Goal: Task Accomplishment & Management: Use online tool/utility

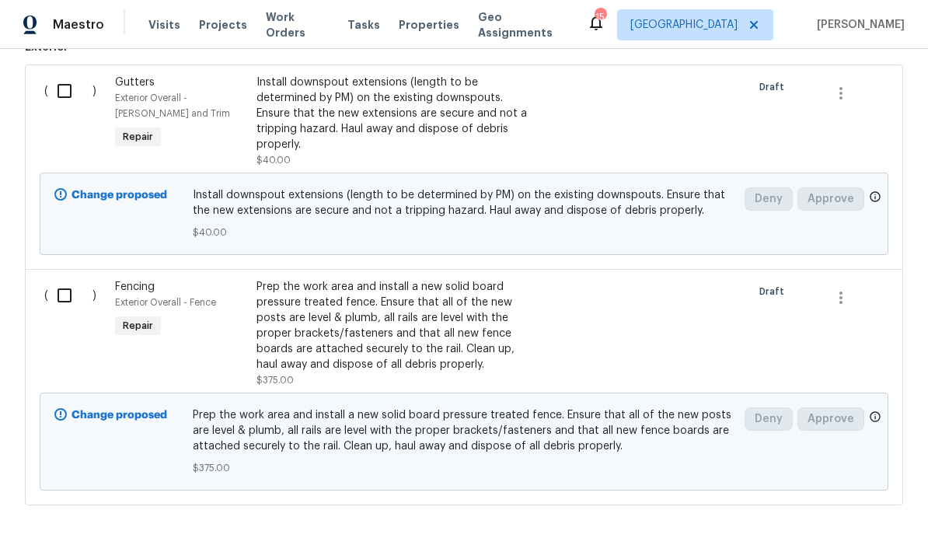
scroll to position [62, 0]
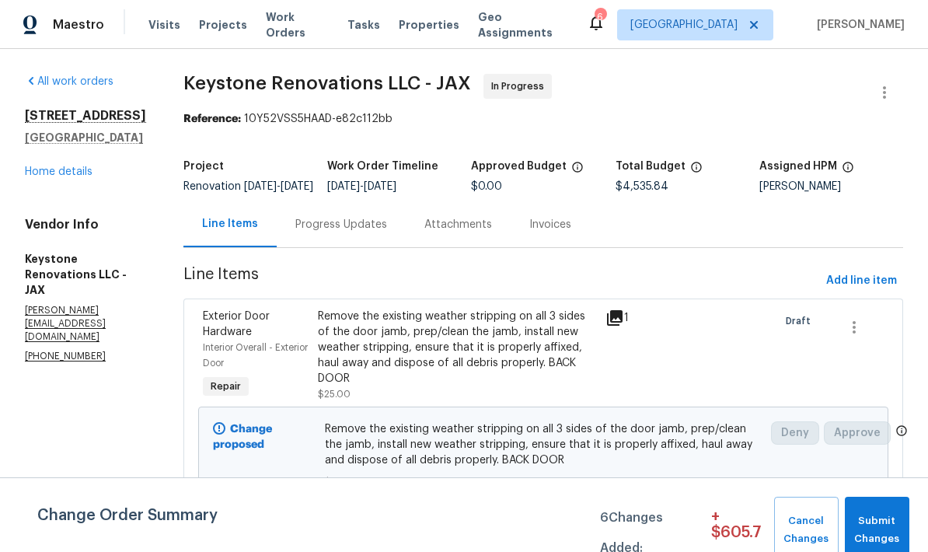
scroll to position [145, 0]
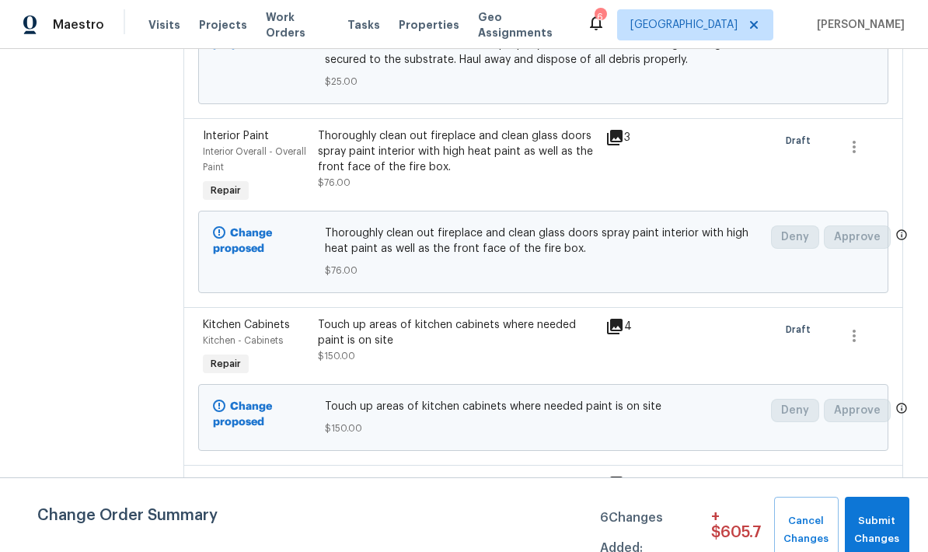
scroll to position [1501, 0]
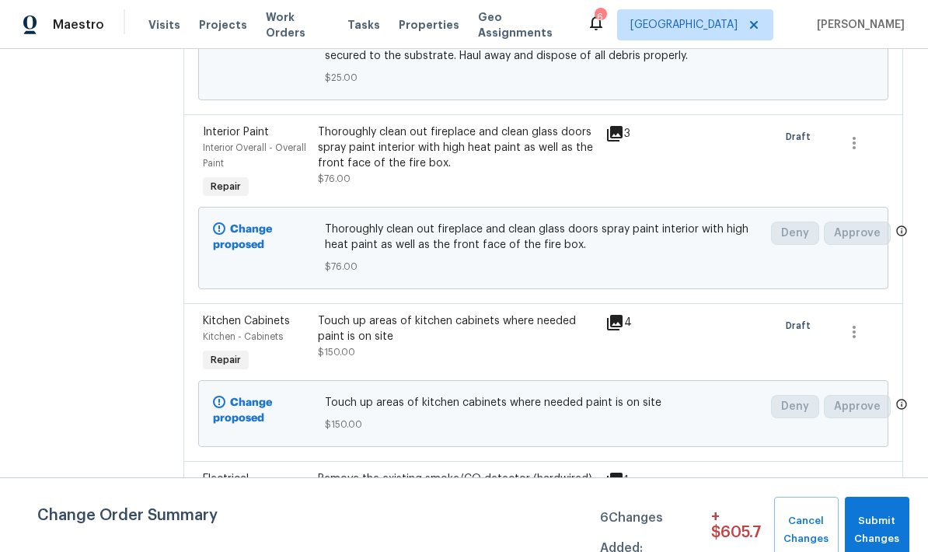
click at [440, 124] on div "Thoroughly clean out fireplace and clean glass doors spray paint interior with …" at bounding box center [457, 147] width 278 height 47
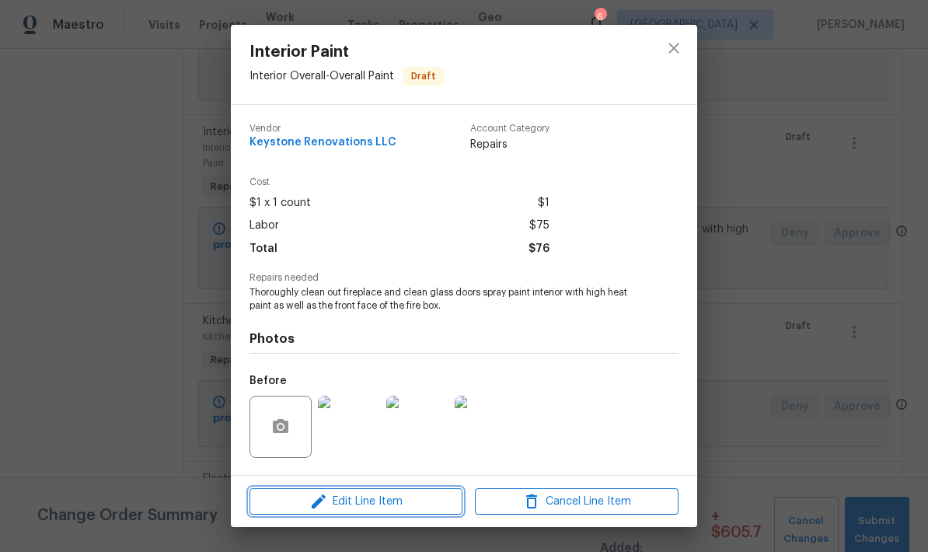
click at [393, 500] on span "Edit Line Item" at bounding box center [356, 501] width 204 height 19
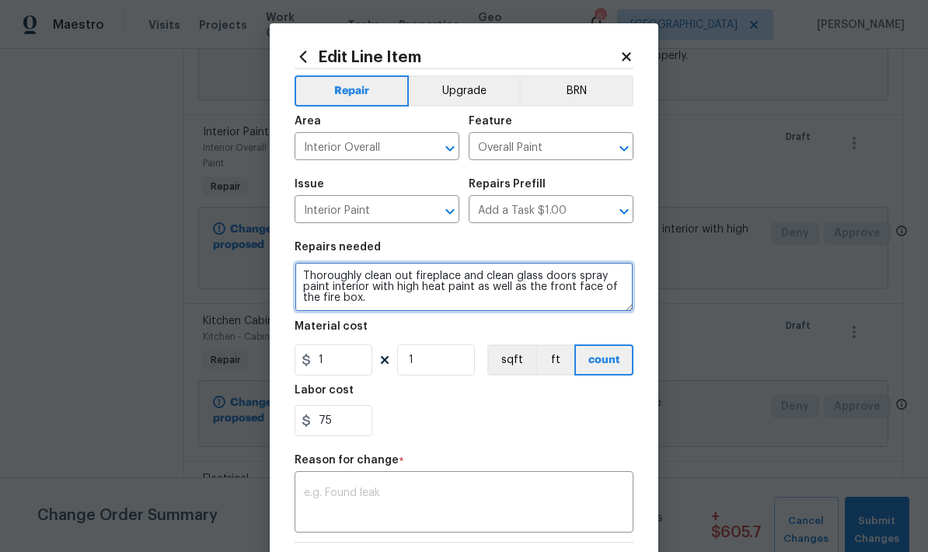
click at [389, 304] on textarea "Thoroughly clean out fireplace and clean glass doors spray paint interior with …" at bounding box center [463, 287] width 339 height 50
type textarea "Thoroughly clean out fireplace and clean glass doors spray paint interior with …"
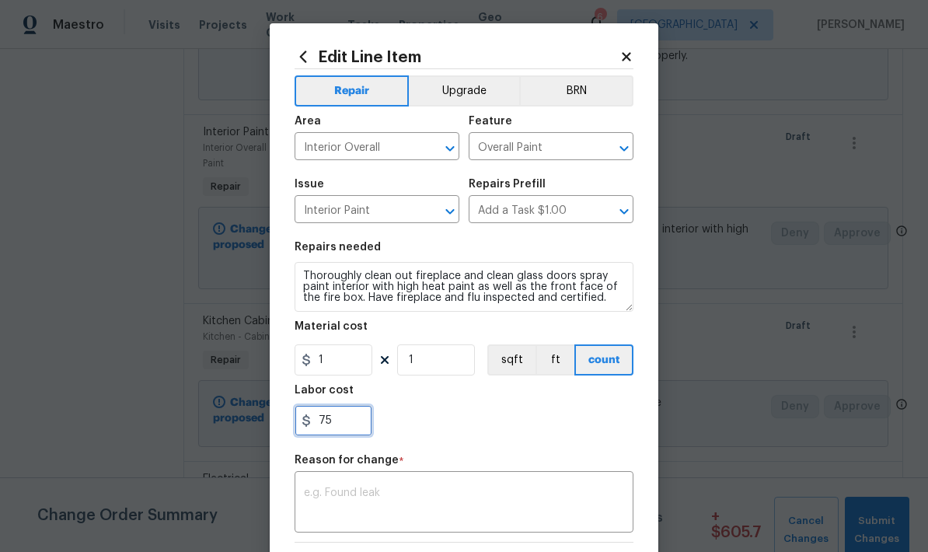
click at [319, 421] on input "75" at bounding box center [333, 420] width 78 height 31
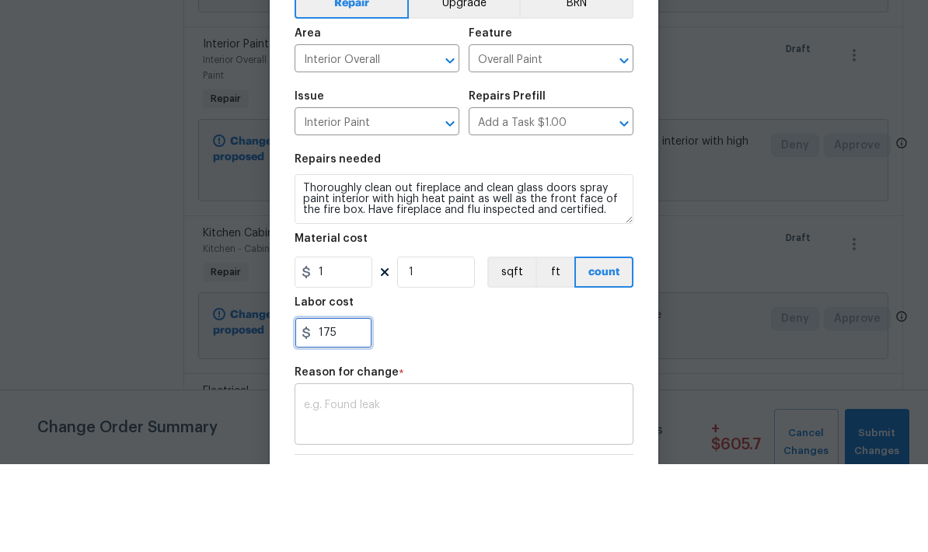
type input "175"
click at [449, 487] on textarea at bounding box center [464, 503] width 320 height 33
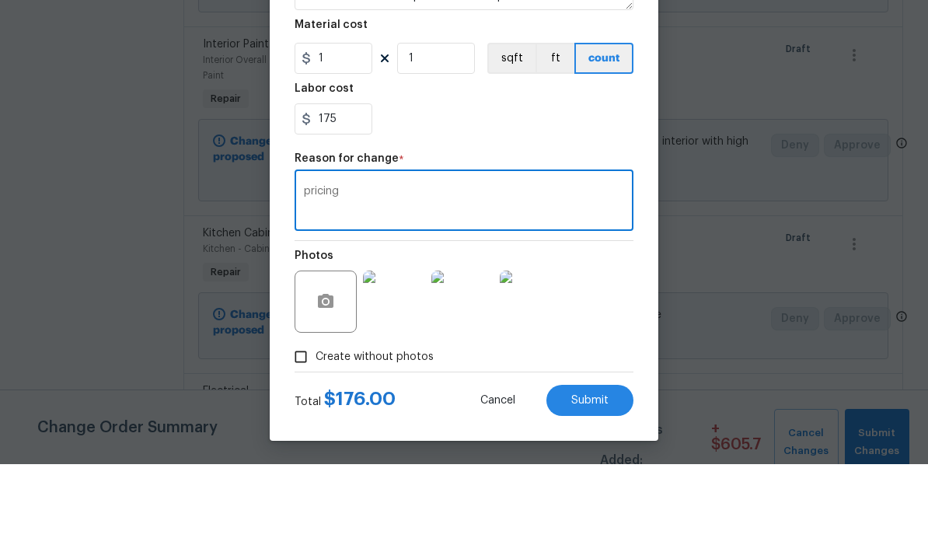
scroll to position [217, 0]
type textarea "pricing"
click at [587, 482] on span "Submit" at bounding box center [589, 488] width 37 height 12
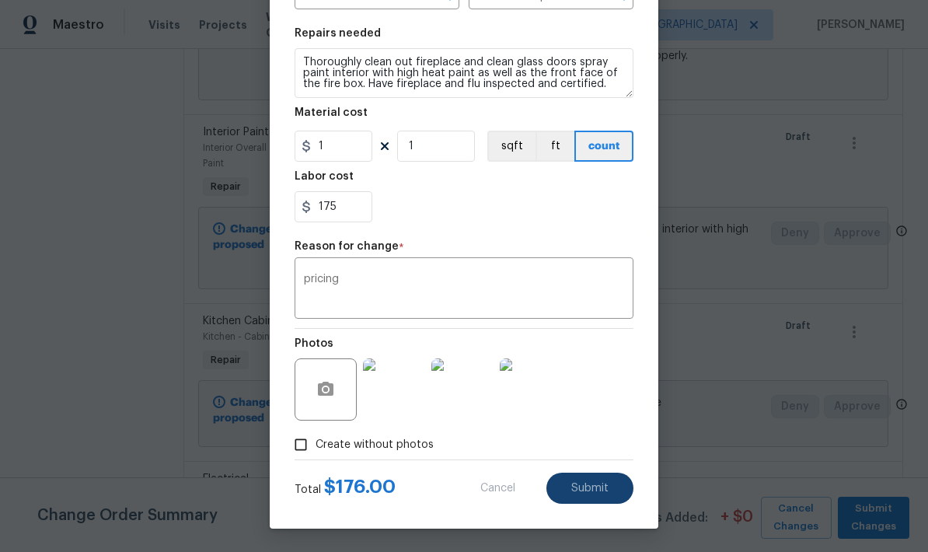
type textarea "Thoroughly clean out fireplace and clean glass doors spray paint interior with …"
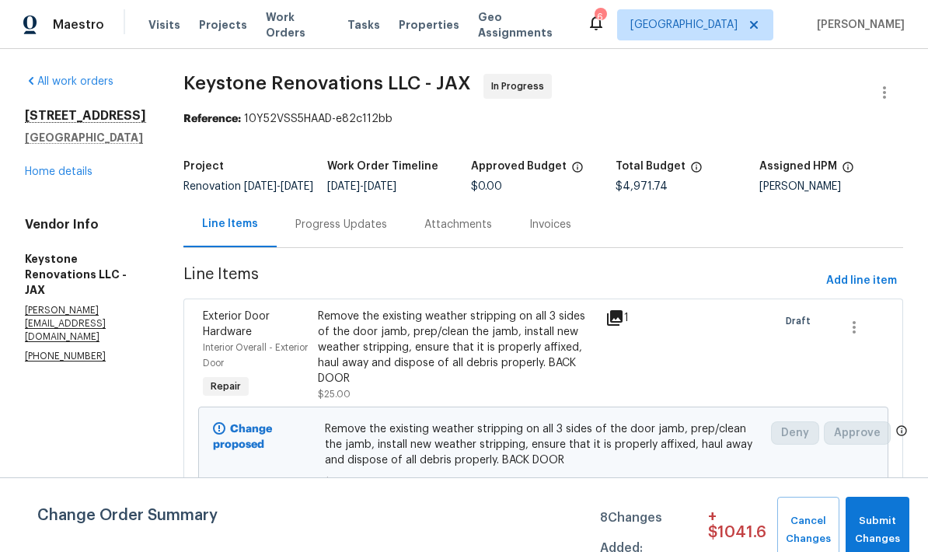
scroll to position [0, 0]
click at [78, 172] on link "Home details" at bounding box center [59, 171] width 68 height 11
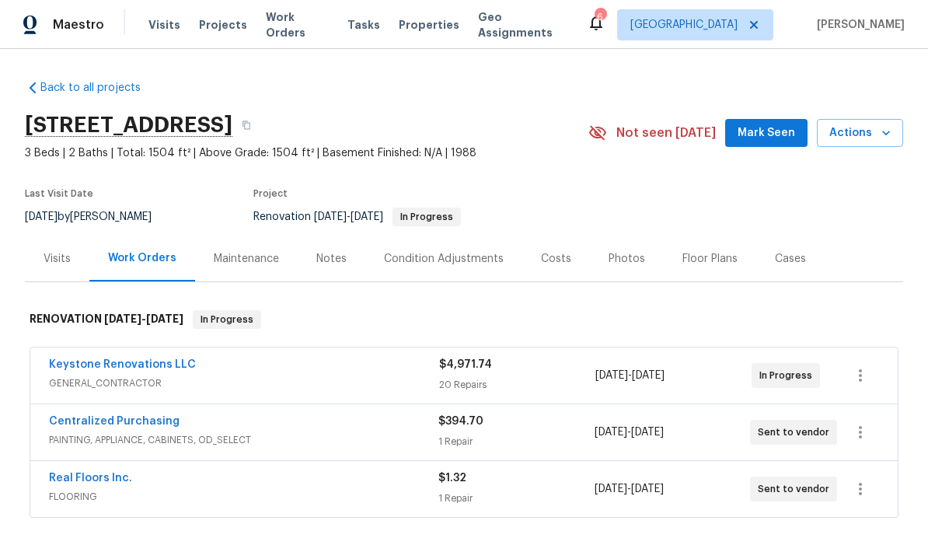
click at [713, 259] on div "Floor Plans" at bounding box center [709, 259] width 55 height 16
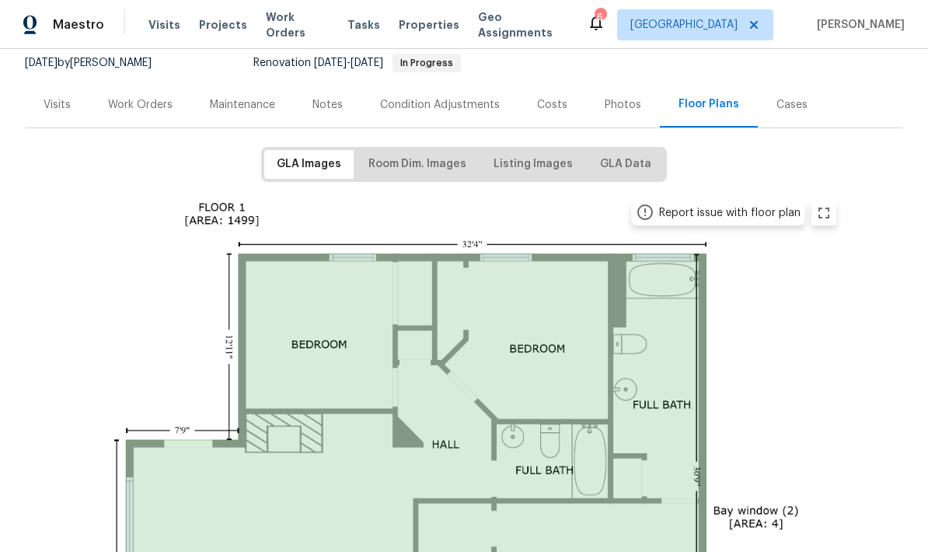
scroll to position [138, 0]
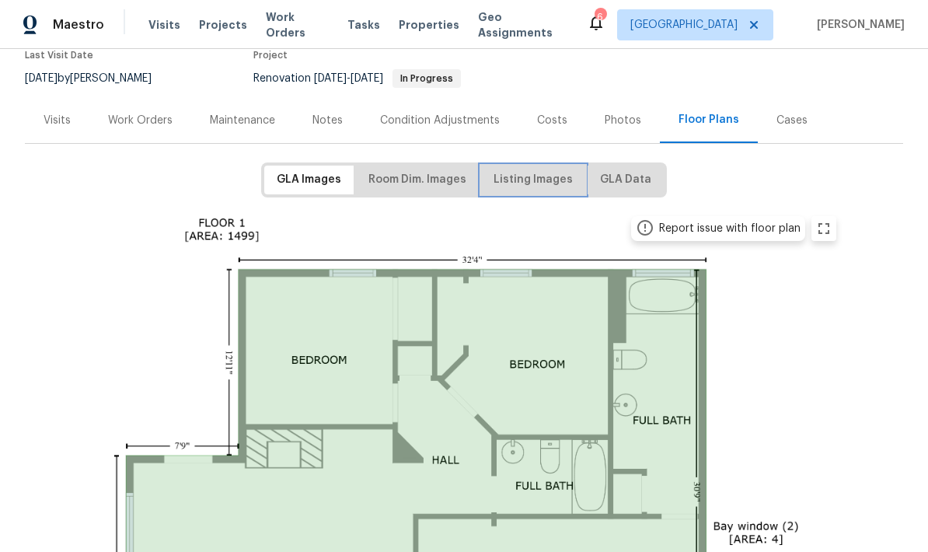
click at [538, 173] on span "Listing Images" at bounding box center [532, 179] width 79 height 19
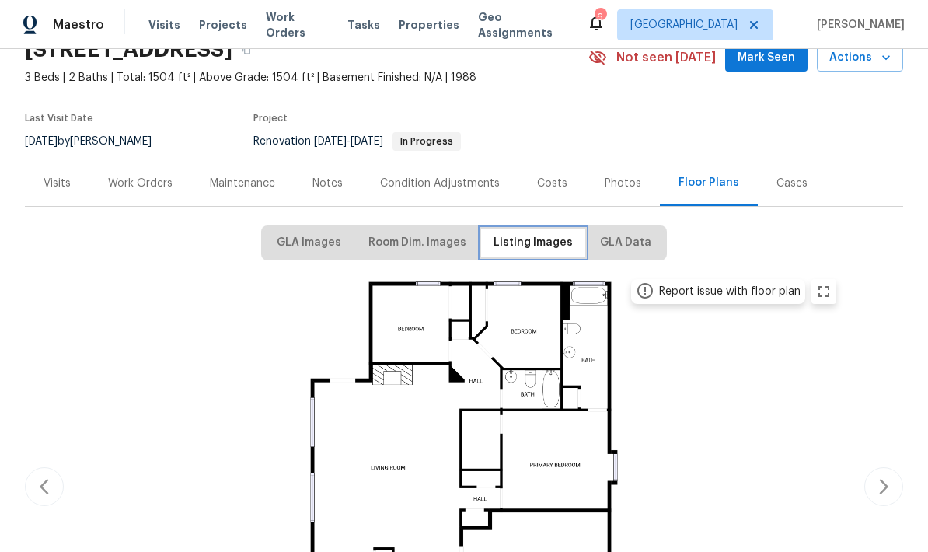
scroll to position [59, 0]
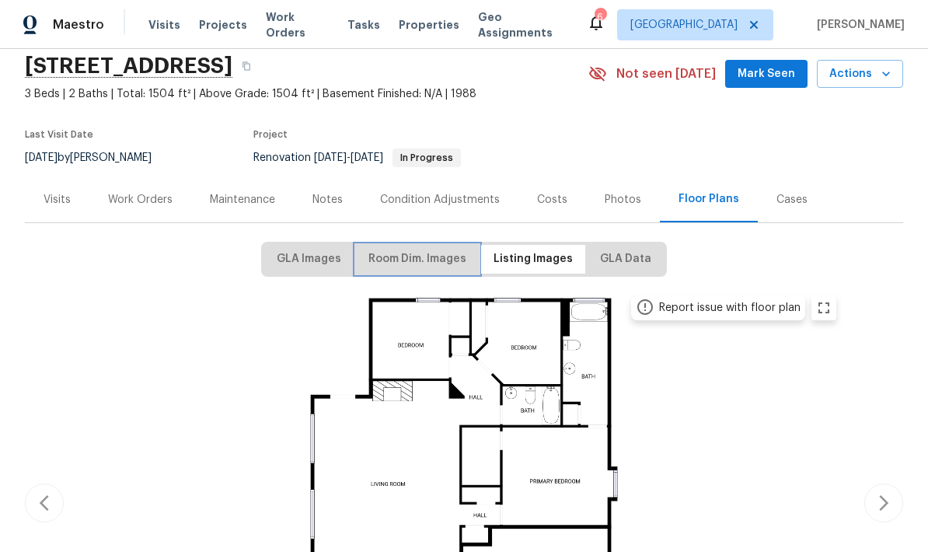
click at [413, 261] on span "Room Dim. Images" at bounding box center [417, 258] width 98 height 19
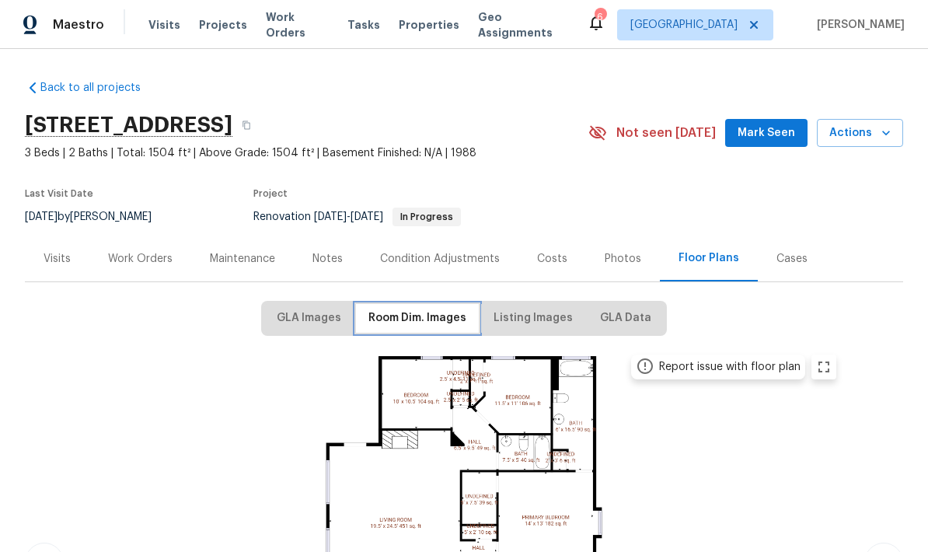
scroll to position [62, 0]
click at [407, 431] on img at bounding box center [463, 559] width 763 height 429
click at [427, 432] on img at bounding box center [463, 559] width 763 height 429
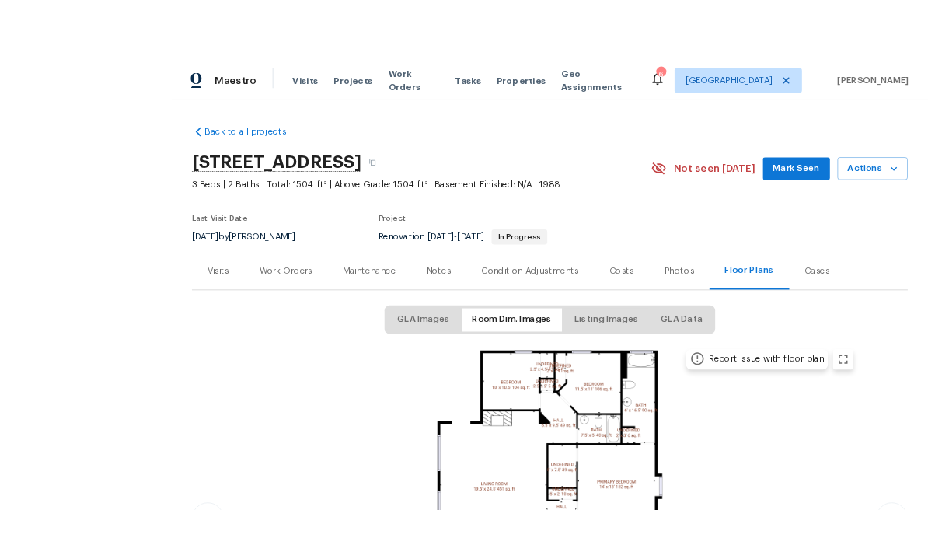
scroll to position [27, 0]
